Goal: Find specific page/section: Find specific page/section

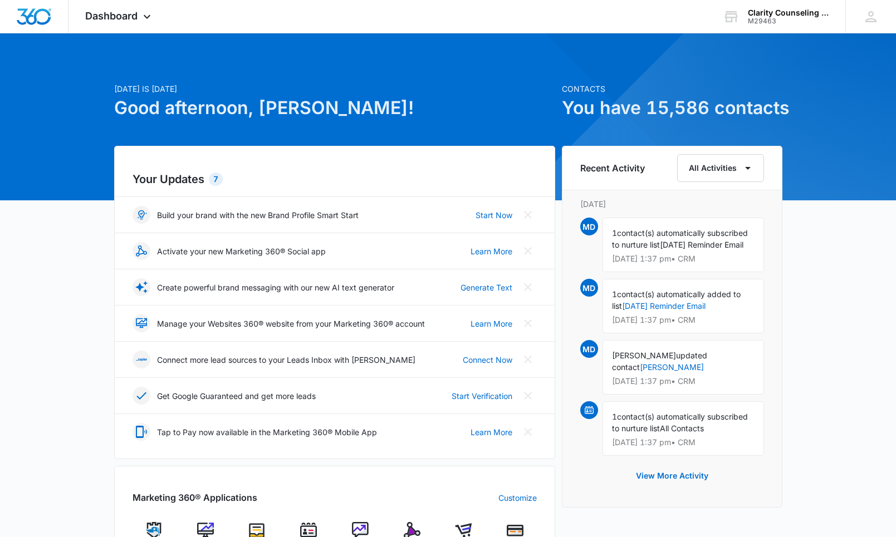
scroll to position [272, 0]
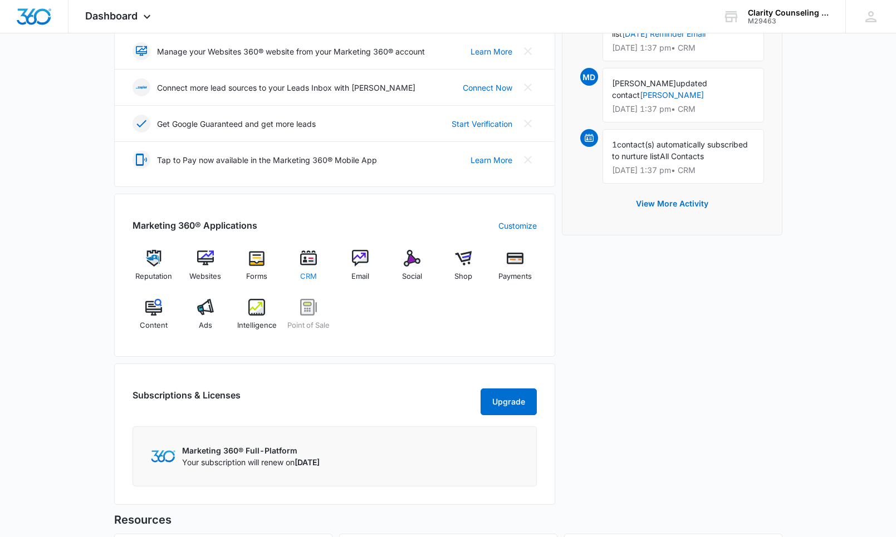
click at [310, 257] on img at bounding box center [308, 258] width 17 height 17
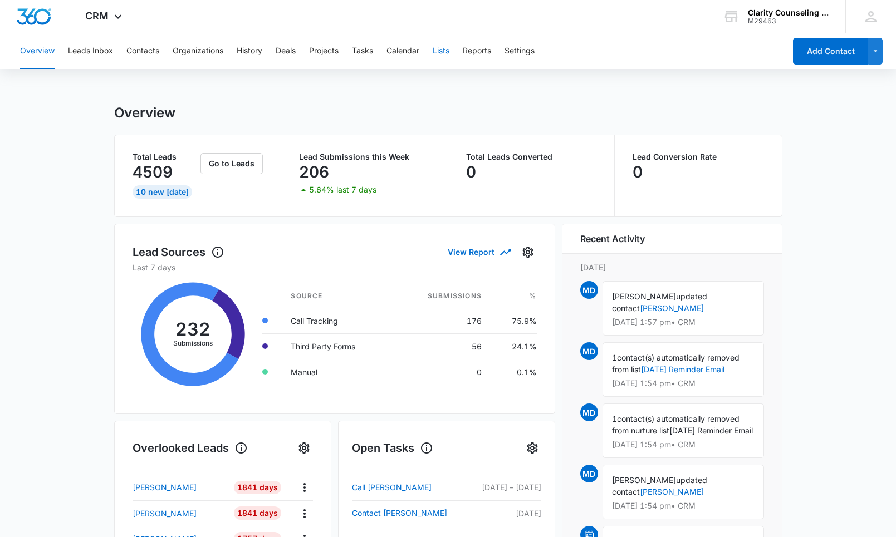
click at [445, 51] on button "Lists" at bounding box center [441, 51] width 17 height 36
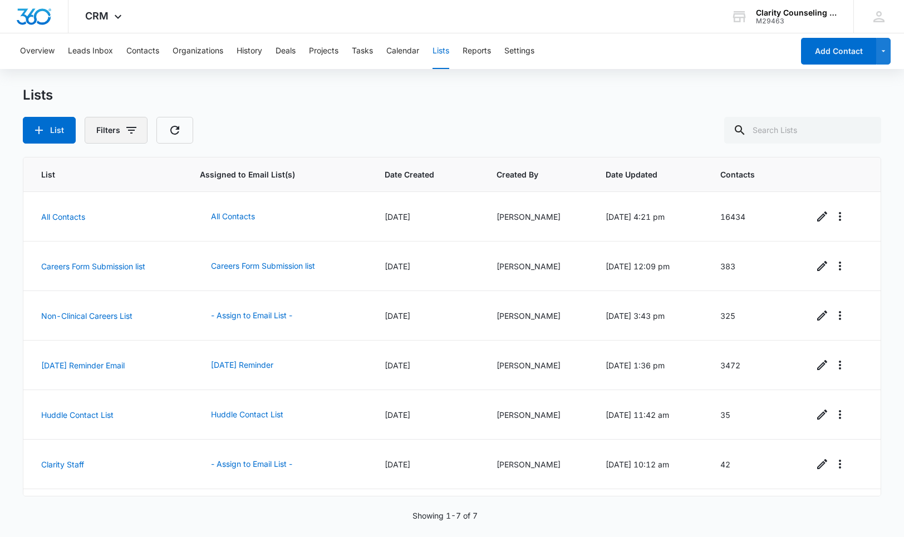
click at [114, 136] on button "Filters" at bounding box center [116, 130] width 63 height 27
click at [110, 171] on p "Created By" at bounding box center [118, 171] width 41 height 12
click at [218, 170] on icon "Show Created By filters" at bounding box center [217, 171] width 3 height 6
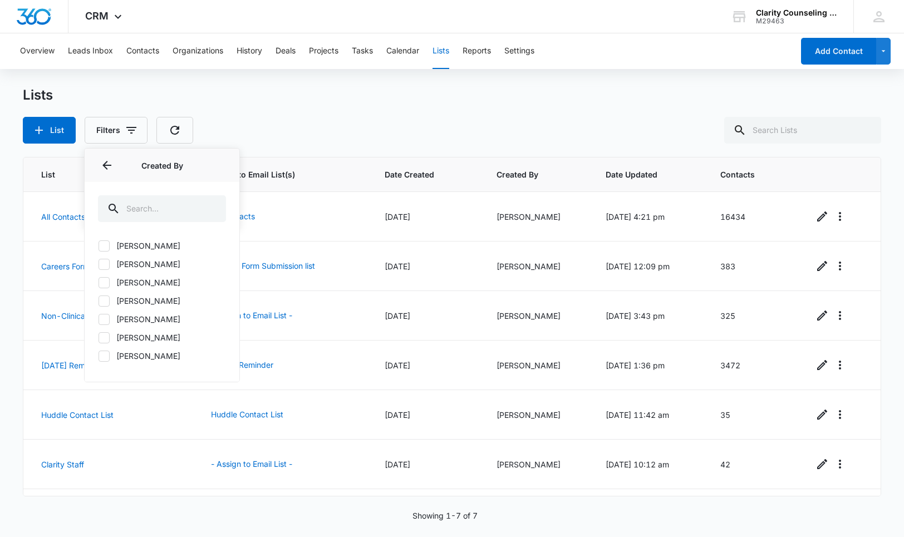
click at [122, 246] on label "[PERSON_NAME]" at bounding box center [162, 246] width 128 height 12
click at [99, 246] on input "[PERSON_NAME]" at bounding box center [98, 246] width 1 height 1
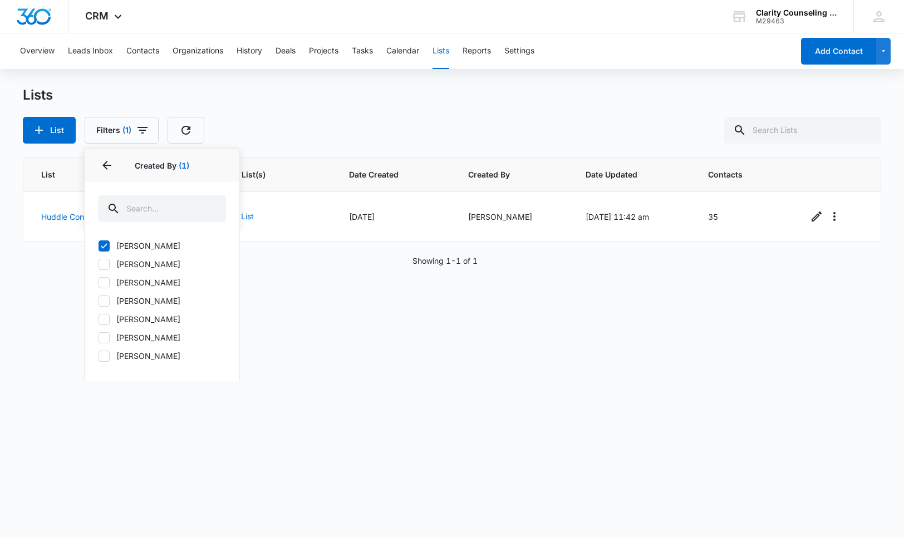
click at [109, 244] on div at bounding box center [104, 246] width 11 height 11
click at [99, 246] on input "[PERSON_NAME]" at bounding box center [98, 246] width 1 height 1
checkbox input "false"
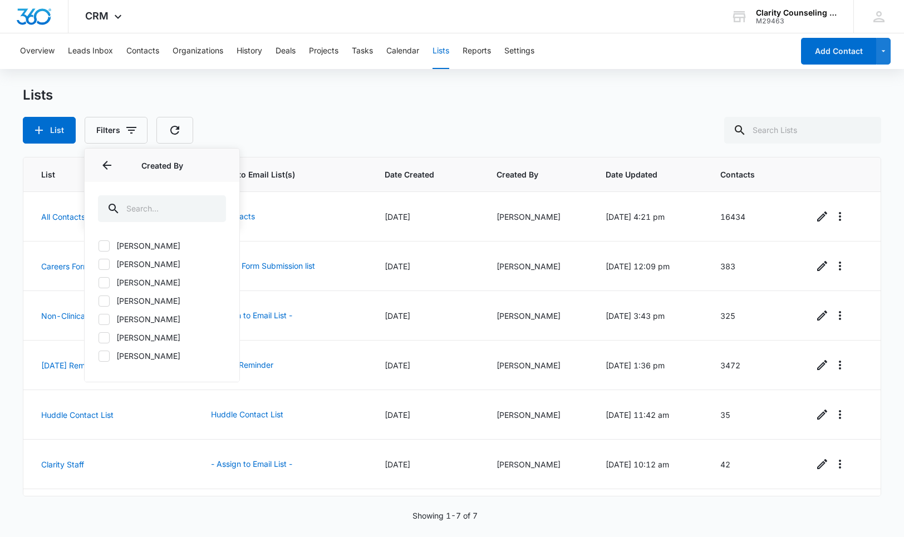
click at [120, 319] on label "[PERSON_NAME]" at bounding box center [162, 320] width 128 height 12
click at [99, 319] on input "[PERSON_NAME]" at bounding box center [98, 319] width 1 height 1
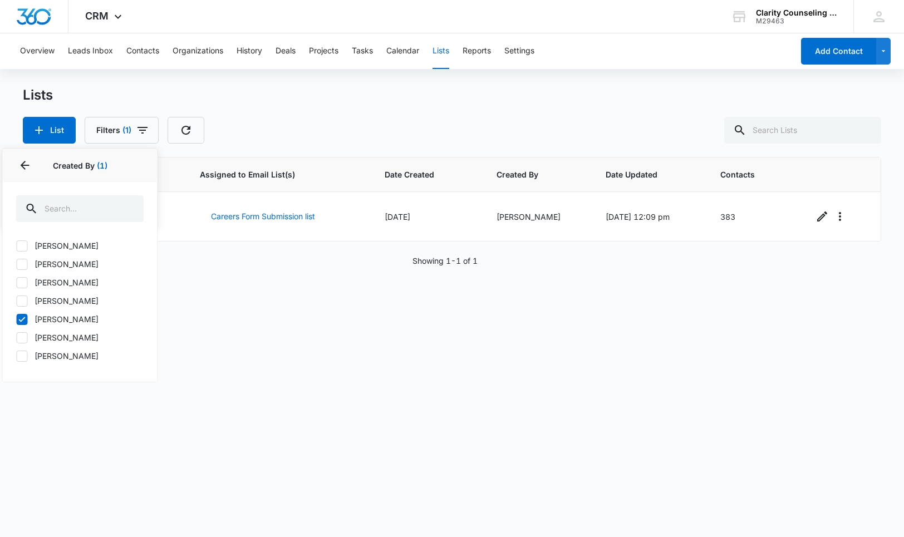
click at [25, 320] on icon at bounding box center [22, 320] width 10 height 10
click at [17, 320] on input "[PERSON_NAME]" at bounding box center [16, 319] width 1 height 1
checkbox input "false"
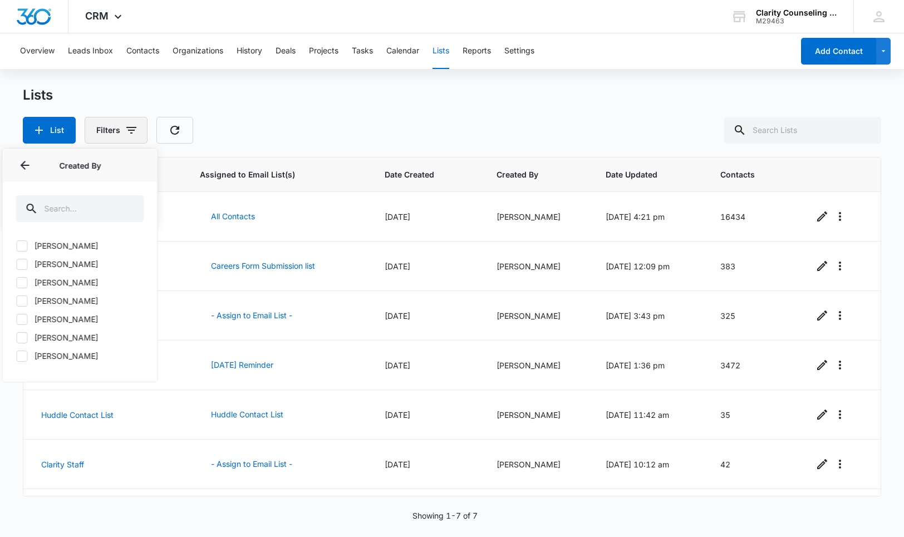
click at [134, 130] on icon "button" at bounding box center [131, 130] width 13 height 13
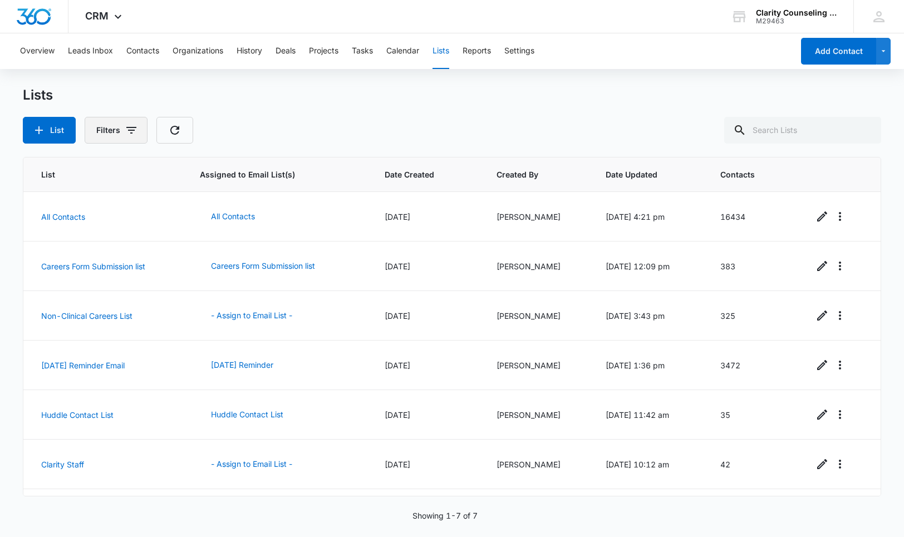
click at [134, 130] on icon "button" at bounding box center [131, 130] width 13 height 13
click at [169, 89] on div "Lists" at bounding box center [452, 95] width 859 height 17
click at [75, 221] on link "All Contacts" at bounding box center [63, 216] width 44 height 9
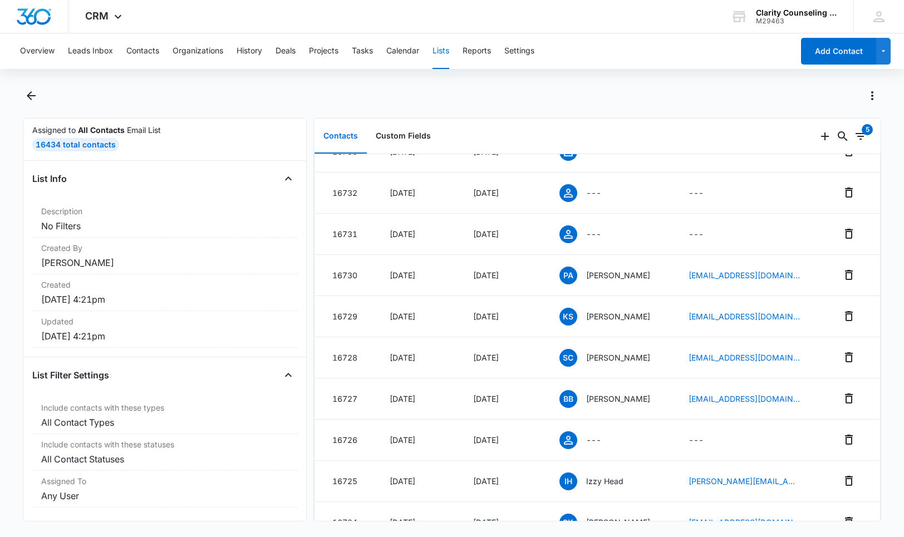
scroll to position [224, 0]
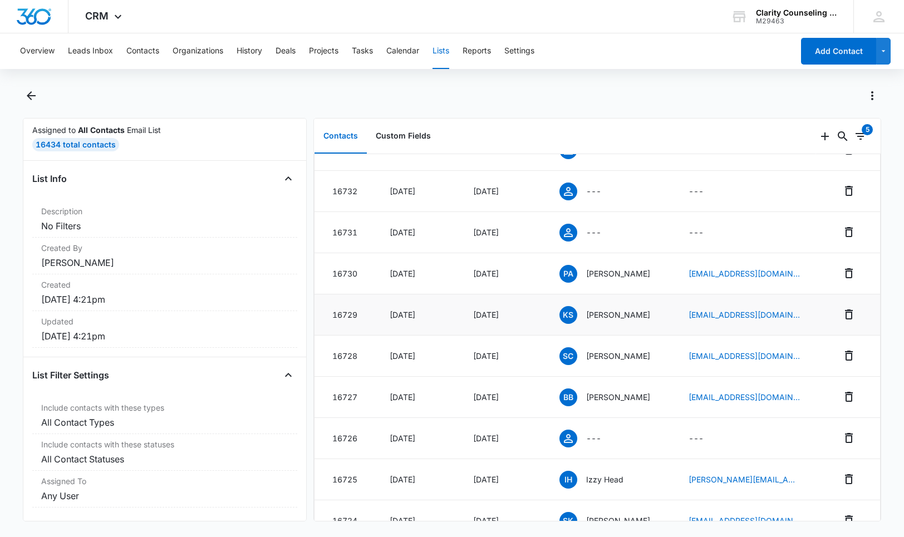
click at [586, 317] on p "Kiersten Scott" at bounding box center [618, 315] width 64 height 12
